Goal: Task Accomplishment & Management: Complete application form

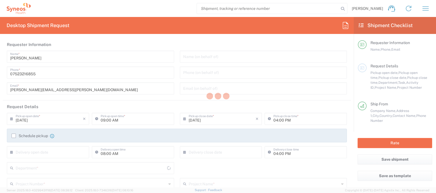
type input "England"
type input "United Kingdom"
